Goal: Information Seeking & Learning: Learn about a topic

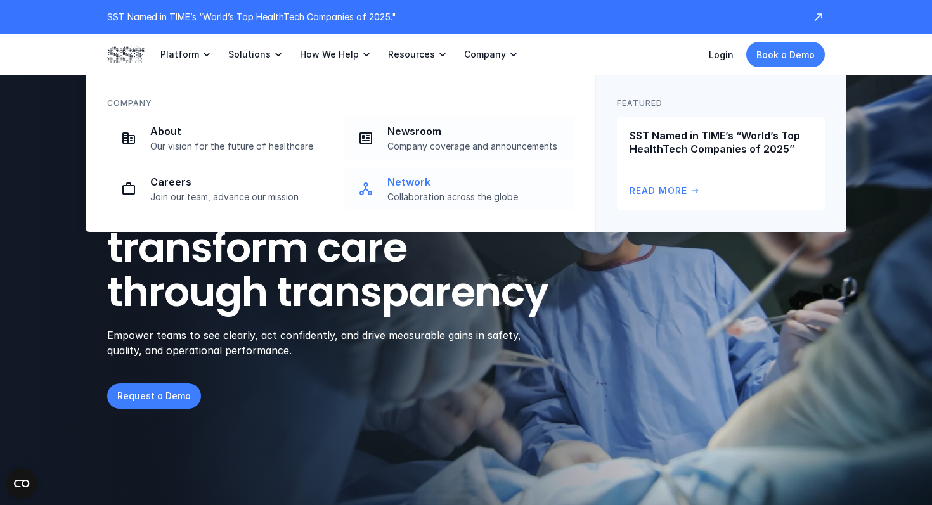
click at [410, 188] on p "Network" at bounding box center [476, 182] width 179 height 13
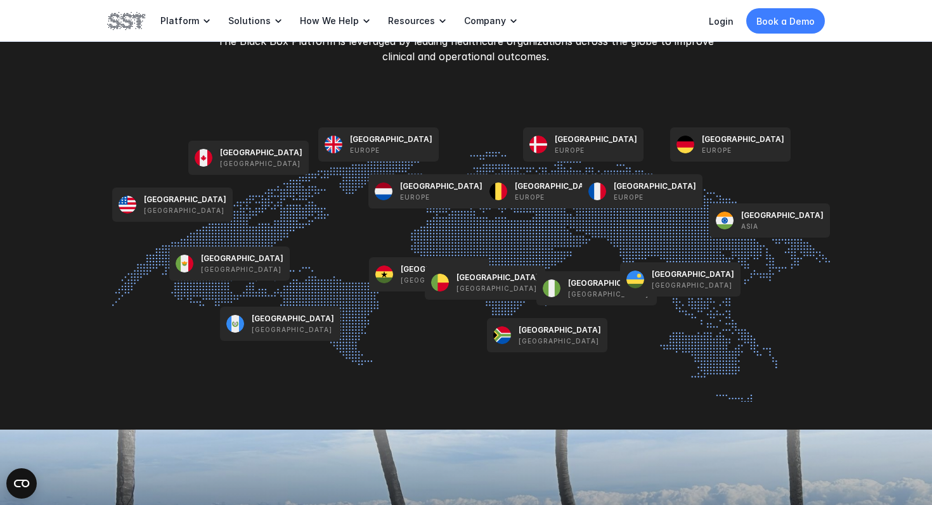
scroll to position [1519, 0]
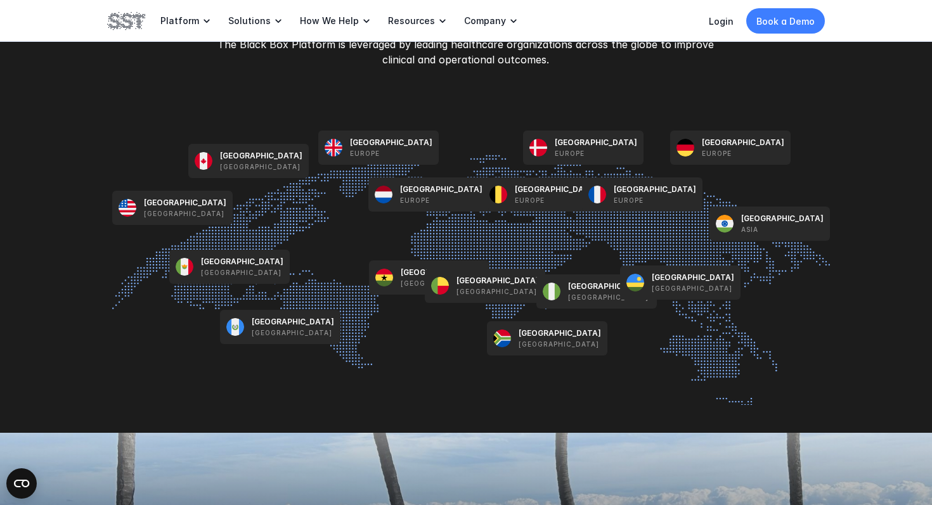
click at [526, 337] on p "[GEOGRAPHIC_DATA]" at bounding box center [560, 333] width 82 height 11
click at [576, 290] on p "[GEOGRAPHIC_DATA]" at bounding box center [609, 286] width 82 height 11
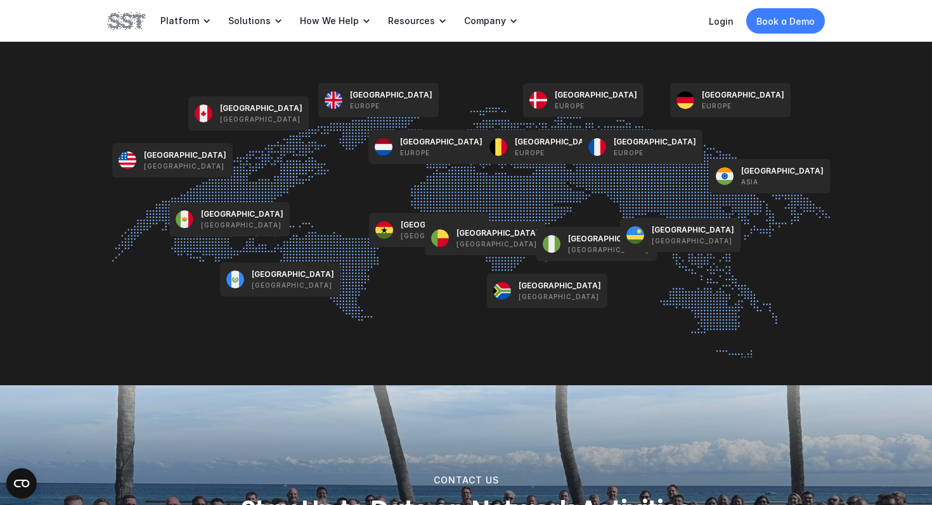
scroll to position [1527, 0]
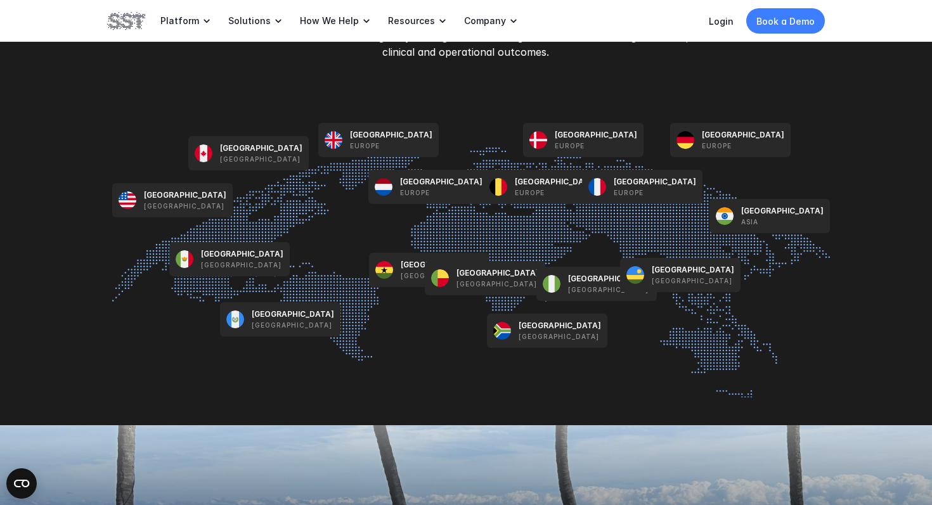
drag, startPoint x: 251, startPoint y: 94, endPoint x: 286, endPoint y: 116, distance: 41.3
click at [286, 117] on div "ACROSS THE GLOBE Black Box Platform Reach The Black Box Platform is leveraged b…" at bounding box center [466, 165] width 932 height 519
click at [709, 138] on p "[GEOGRAPHIC_DATA]" at bounding box center [743, 134] width 82 height 11
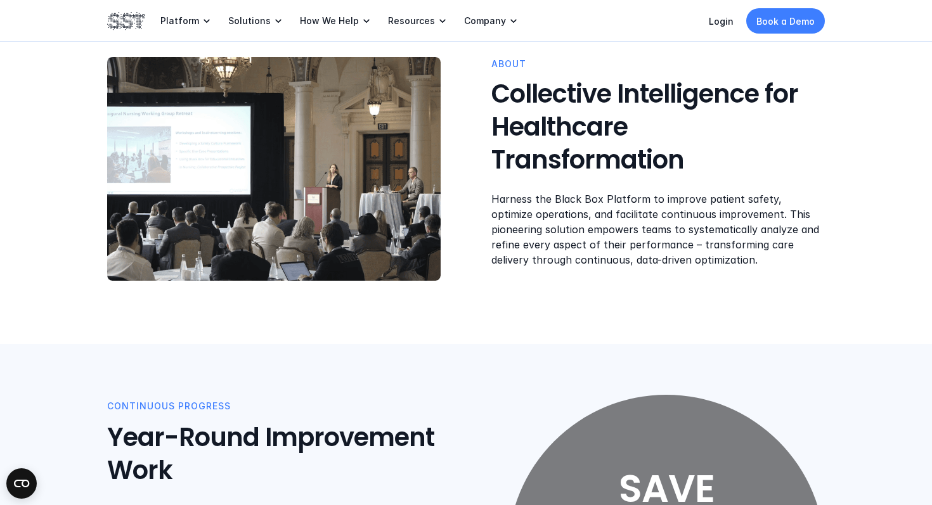
scroll to position [390, 0]
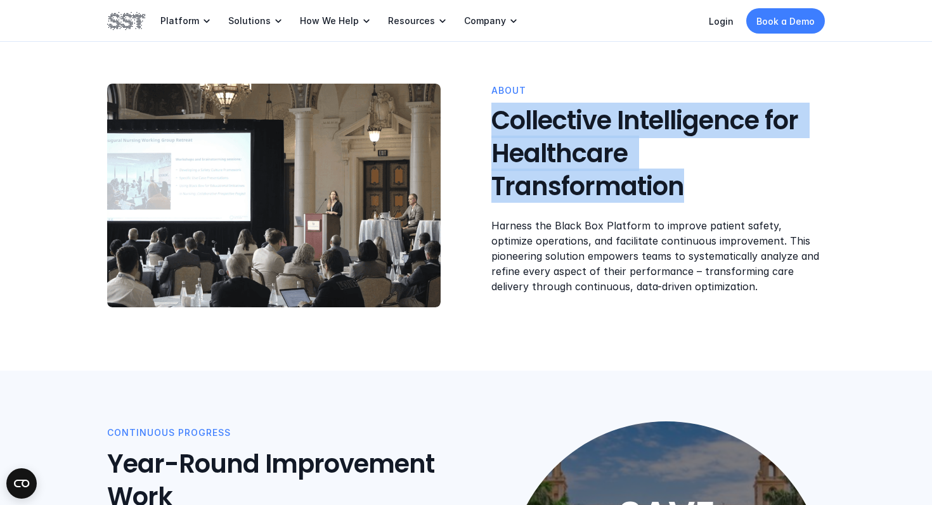
drag, startPoint x: 692, startPoint y: 183, endPoint x: 485, endPoint y: 127, distance: 214.7
click at [485, 127] on div "ABOUT Collective Intelligence for Healthcare Transformation Harness the Black B…" at bounding box center [466, 196] width 718 height 224
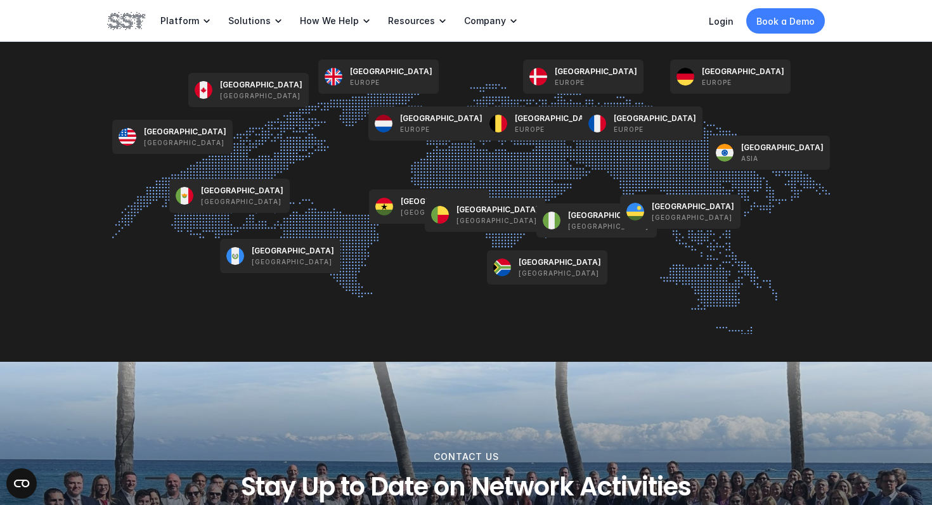
scroll to position [1591, 0]
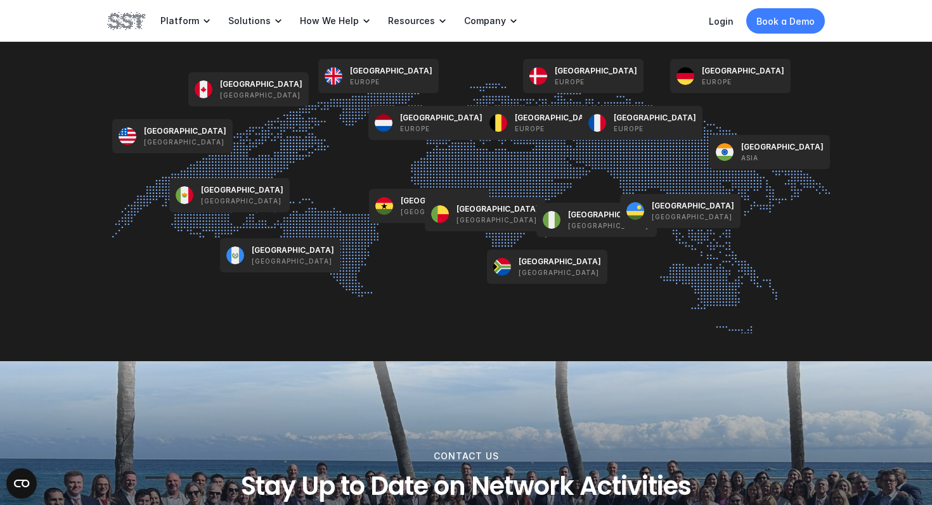
click at [661, 192] on img at bounding box center [471, 189] width 718 height 287
